Goal: Task Accomplishment & Management: Manage account settings

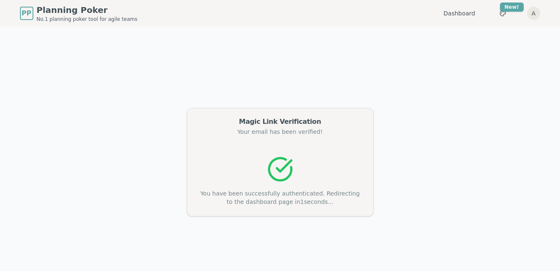
click at [284, 242] on div "Magic Link Verification Your email has been verified! You have been successfull…" at bounding box center [280, 162] width 560 height 271
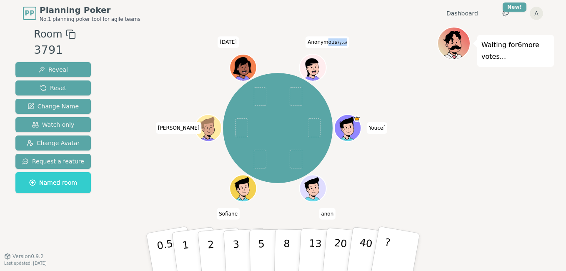
drag, startPoint x: 327, startPoint y: 41, endPoint x: 402, endPoint y: 80, distance: 84.8
click at [402, 80] on div "Youcef anon [PERSON_NAME] [DATE] Anonymous (you)" at bounding box center [277, 128] width 319 height 173
drag, startPoint x: 402, startPoint y: 80, endPoint x: 365, endPoint y: 79, distance: 37.1
click at [365, 79] on div "Youcef anon [PERSON_NAME] [DATE] Anonymous (you)" at bounding box center [277, 128] width 319 height 173
click at [331, 43] on span "Anonymous (you)" at bounding box center [327, 42] width 43 height 12
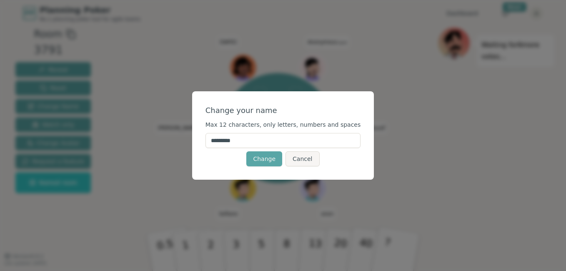
click at [272, 145] on input "*********" at bounding box center [283, 140] width 155 height 15
type input "*"
type input "*******"
click at [269, 158] on button "Change" at bounding box center [264, 158] width 36 height 15
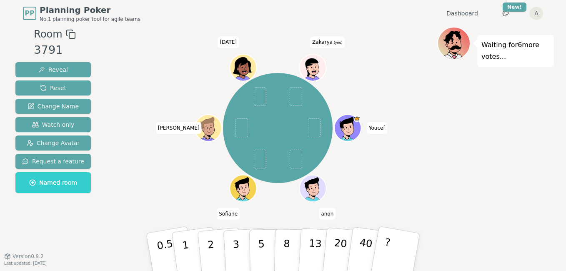
click at [316, 70] on icon at bounding box center [314, 72] width 13 height 5
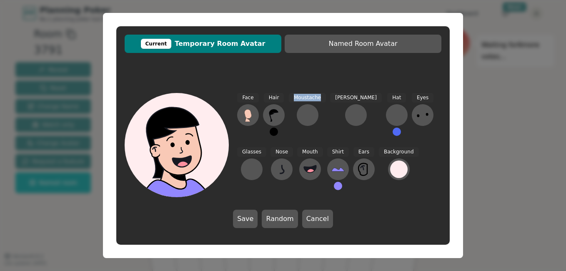
click at [316, 70] on div "Current Temporary Room Avatar Named Room Avatar Face Hair Moustache [PERSON_NAM…" at bounding box center [282, 135] width 333 height 218
click at [258, 163] on div at bounding box center [251, 169] width 13 height 13
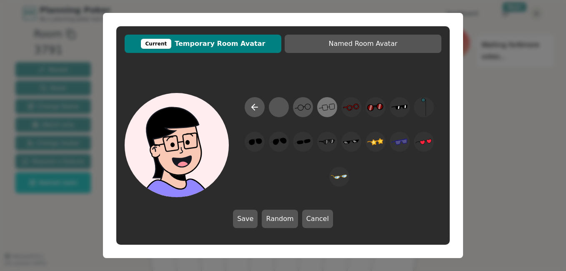
click at [330, 113] on icon at bounding box center [327, 107] width 16 height 19
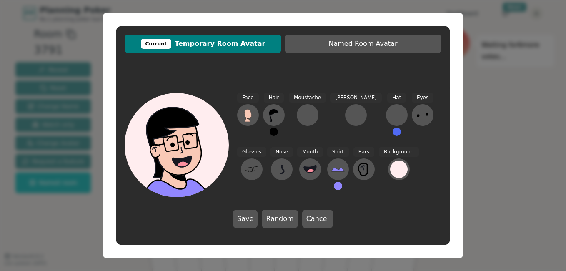
click at [487, 130] on div "Current Temporary Room Avatar Named Room Avatar Face Hair Moustache [PERSON_NAM…" at bounding box center [283, 135] width 566 height 271
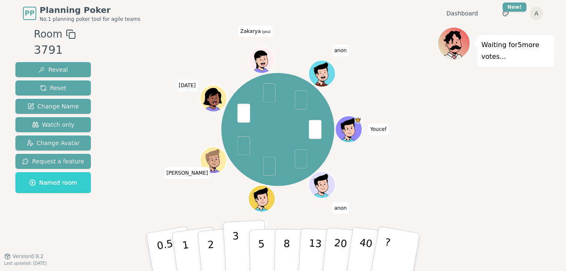
click at [235, 249] on p "3" at bounding box center [236, 252] width 9 height 45
click at [257, 52] on icon at bounding box center [260, 59] width 13 height 18
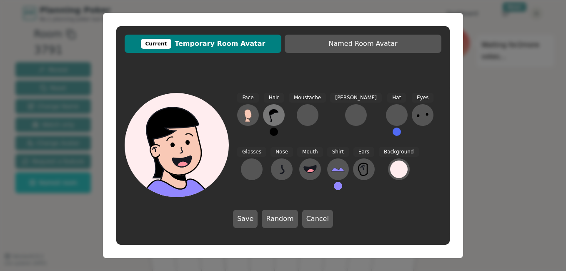
click at [278, 110] on icon at bounding box center [273, 114] width 13 height 13
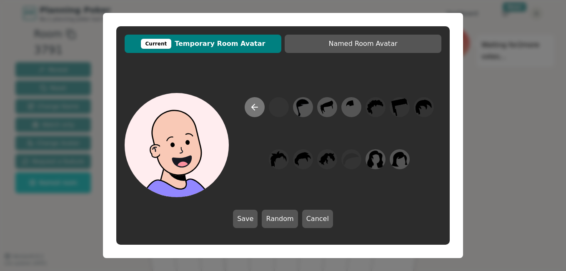
click at [255, 110] on icon at bounding box center [253, 107] width 3 height 6
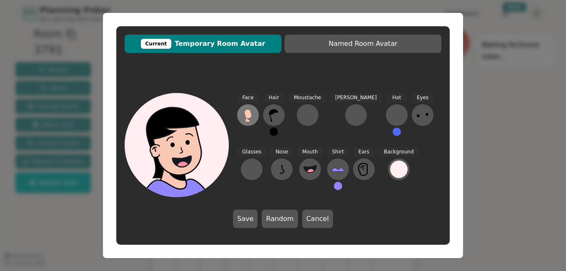
click at [251, 116] on icon at bounding box center [247, 113] width 7 height 9
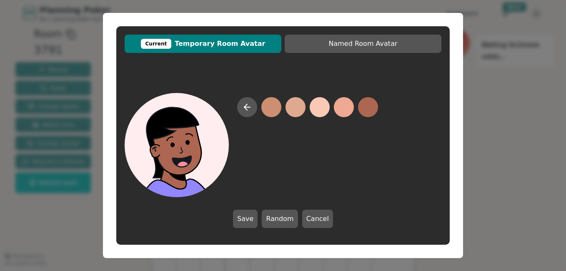
click at [481, 123] on div "Current Temporary Room Avatar Named Room Avatar Save Random Cancel" at bounding box center [283, 135] width 566 height 271
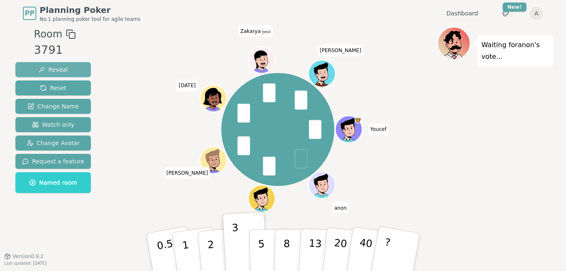
click at [63, 68] on span "Reveal" at bounding box center [53, 69] width 30 height 8
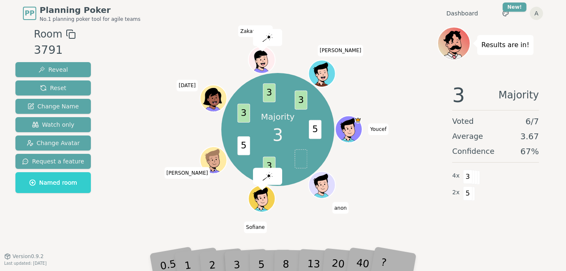
click at [261, 46] on div at bounding box center [267, 37] width 29 height 17
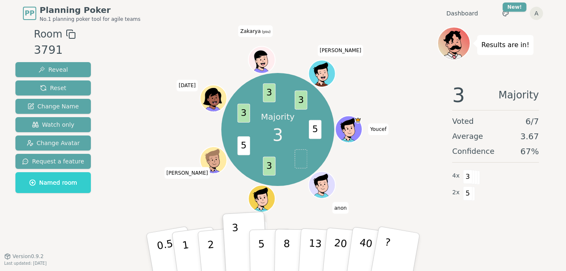
click at [261, 58] on icon at bounding box center [262, 58] width 21 height 3
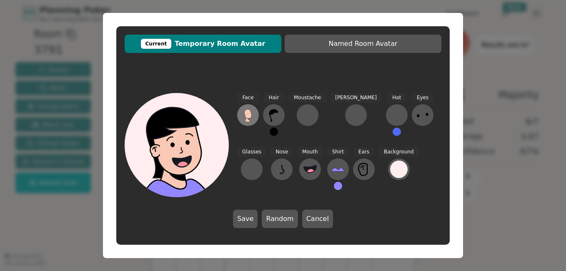
click at [247, 110] on icon at bounding box center [247, 113] width 7 height 9
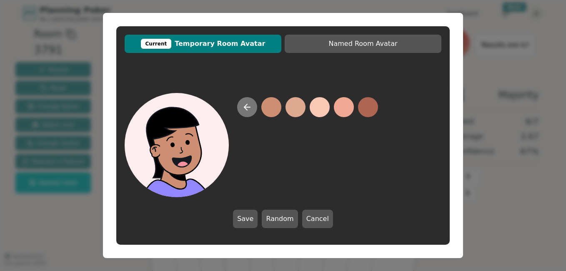
click at [250, 107] on icon at bounding box center [247, 107] width 6 height 0
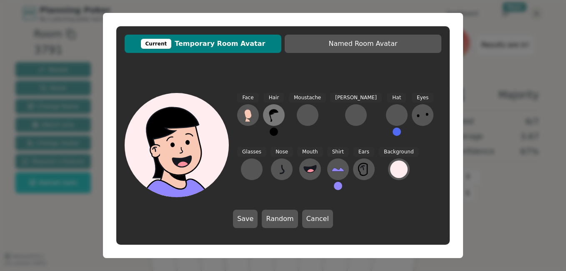
click at [270, 115] on icon at bounding box center [273, 115] width 9 height 13
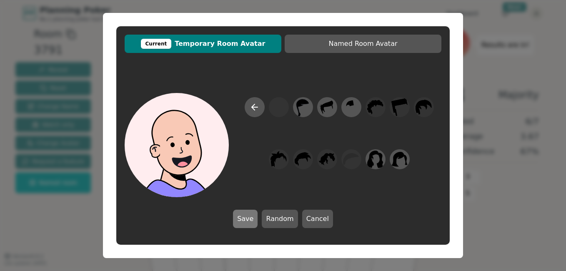
click at [249, 216] on button "Save" at bounding box center [245, 219] width 25 height 18
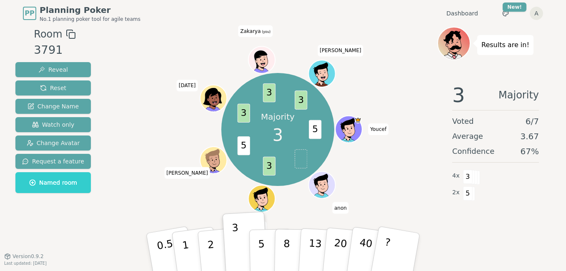
click at [264, 55] on icon at bounding box center [260, 59] width 13 height 18
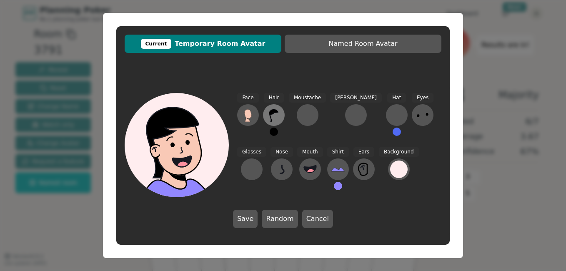
click at [273, 107] on button at bounding box center [274, 115] width 22 height 22
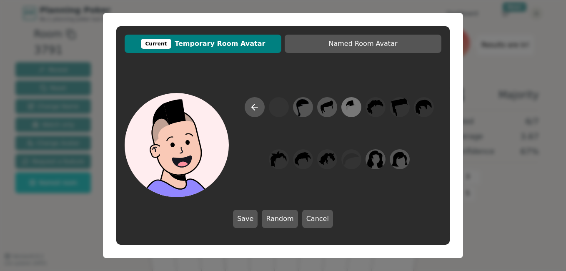
click at [350, 104] on icon at bounding box center [348, 103] width 4 height 5
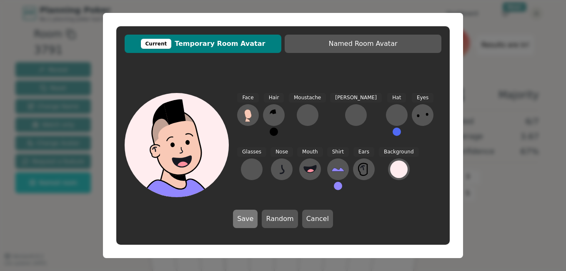
click at [254, 218] on button "Save" at bounding box center [245, 219] width 25 height 18
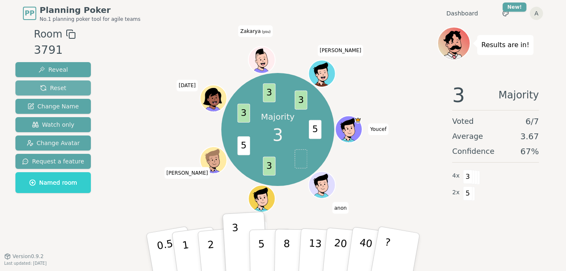
click at [62, 88] on span "Reset" at bounding box center [53, 88] width 26 height 8
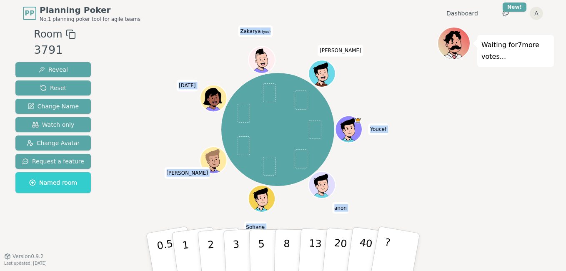
drag, startPoint x: 372, startPoint y: 125, endPoint x: 389, endPoint y: 132, distance: 18.5
click at [389, 132] on div "Youcef anon [PERSON_NAME] [DATE][PERSON_NAME] (you) [PERSON_NAME]" at bounding box center [277, 129] width 319 height 175
drag, startPoint x: 389, startPoint y: 132, endPoint x: 376, endPoint y: 114, distance: 22.0
click at [376, 114] on div "Youcef anon [PERSON_NAME] [DATE][PERSON_NAME] (you) [PERSON_NAME]" at bounding box center [277, 129] width 319 height 175
drag, startPoint x: 349, startPoint y: 52, endPoint x: 334, endPoint y: 53, distance: 14.7
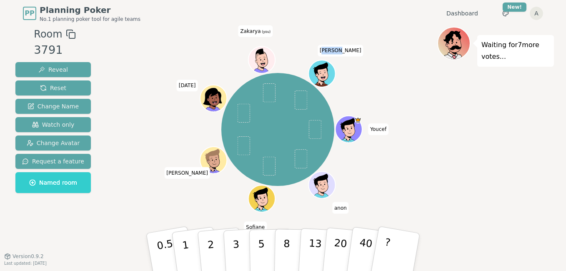
click at [334, 53] on span "[PERSON_NAME]" at bounding box center [341, 51] width 46 height 12
drag, startPoint x: 334, startPoint y: 53, endPoint x: 313, endPoint y: 43, distance: 23.9
click at [313, 43] on div "Youcef anon [PERSON_NAME] [DATE][PERSON_NAME] (you) [PERSON_NAME]" at bounding box center [277, 129] width 319 height 175
drag, startPoint x: 334, startPoint y: 50, endPoint x: 348, endPoint y: 52, distance: 14.0
click at [348, 52] on span "[PERSON_NAME]" at bounding box center [341, 51] width 46 height 12
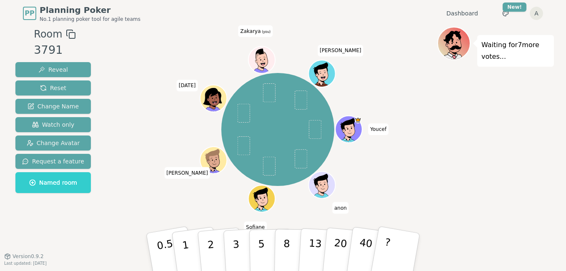
drag, startPoint x: 348, startPoint y: 52, endPoint x: 358, endPoint y: 70, distance: 20.2
click at [358, 70] on div "Youcef anon [PERSON_NAME] [DATE][PERSON_NAME] (you) [PERSON_NAME]" at bounding box center [277, 129] width 319 height 175
drag, startPoint x: 349, startPoint y: 52, endPoint x: 333, endPoint y: 54, distance: 16.0
click at [333, 54] on span "[PERSON_NAME]" at bounding box center [341, 51] width 46 height 12
drag, startPoint x: 333, startPoint y: 54, endPoint x: 306, endPoint y: 39, distance: 31.5
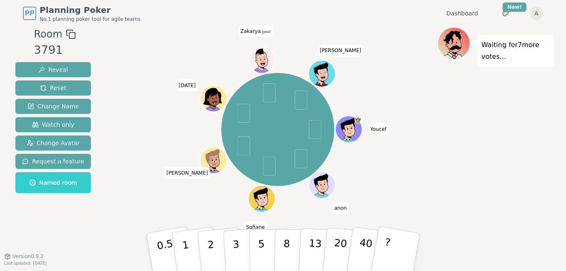
click at [306, 39] on div at bounding box center [277, 34] width 319 height 15
drag, startPoint x: 270, startPoint y: 33, endPoint x: 241, endPoint y: 35, distance: 28.5
click at [241, 35] on span "Zakarya (you)" at bounding box center [255, 31] width 35 height 12
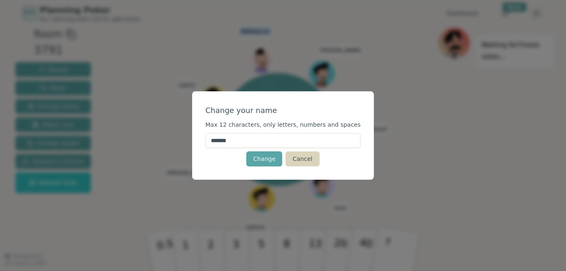
click at [303, 163] on button "Cancel" at bounding box center [303, 158] width 34 height 15
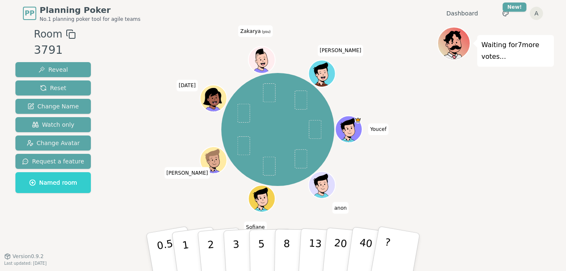
click at [294, 30] on div at bounding box center [277, 34] width 319 height 15
